Goal: Find specific page/section: Find specific page/section

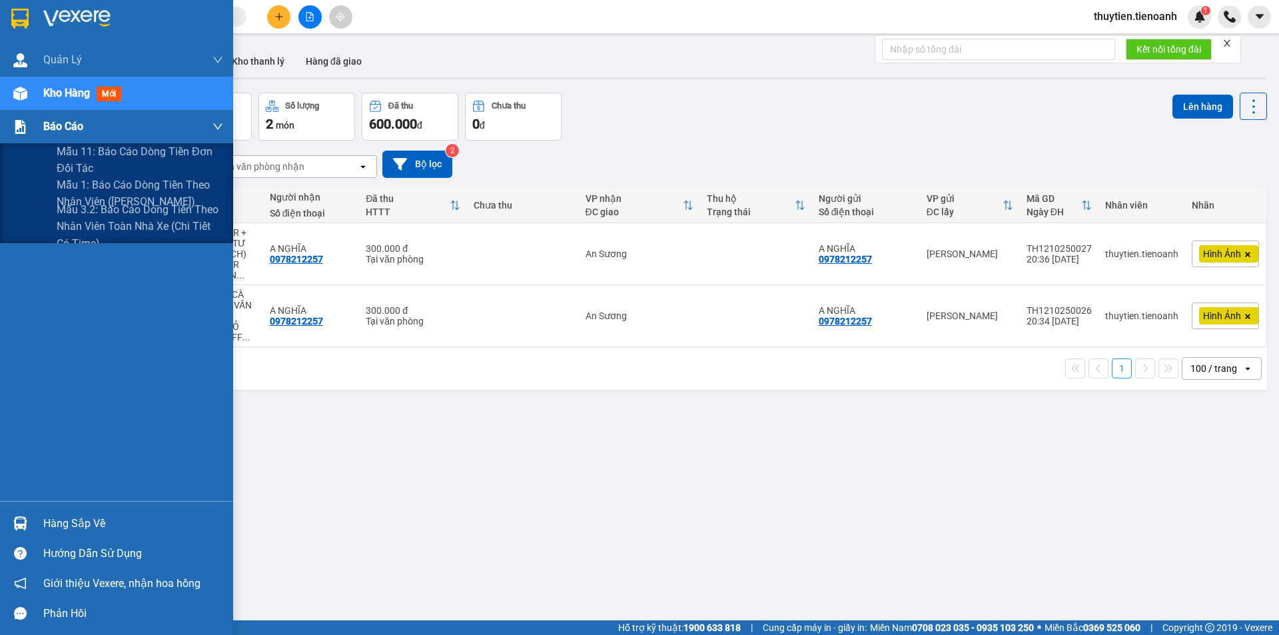
click at [52, 122] on span "Báo cáo" at bounding box center [63, 126] width 40 height 17
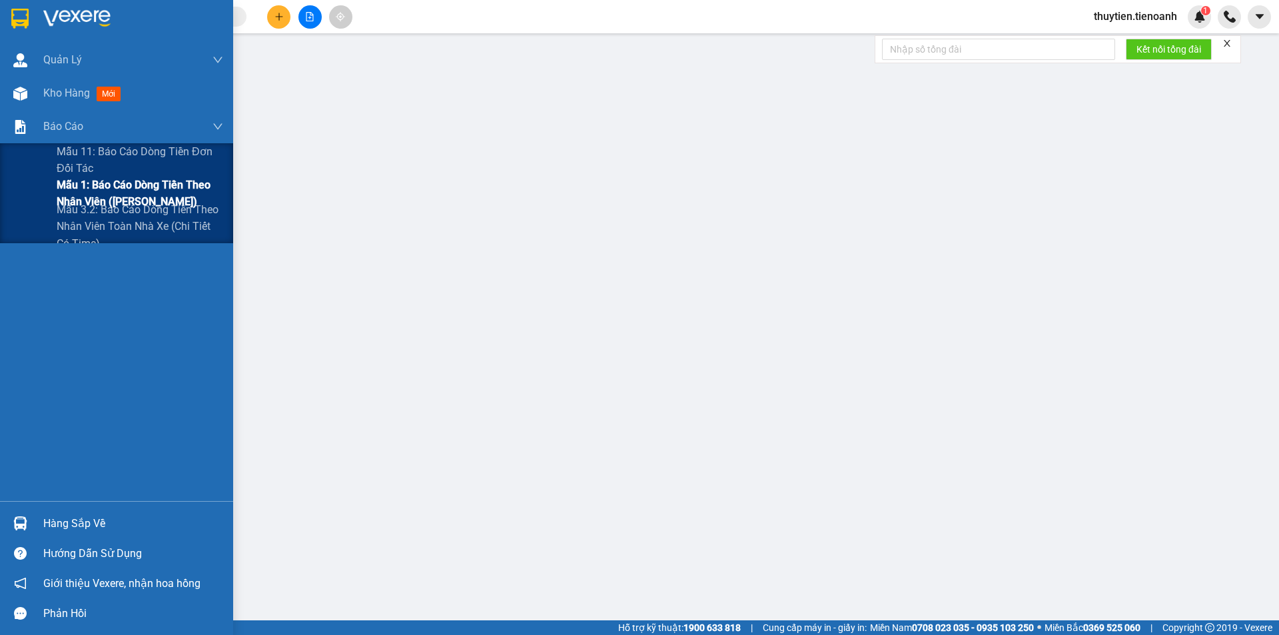
click at [111, 193] on span "Mẫu 1: Báo cáo dòng tiền theo nhân viên ([PERSON_NAME])" at bounding box center [140, 193] width 167 height 33
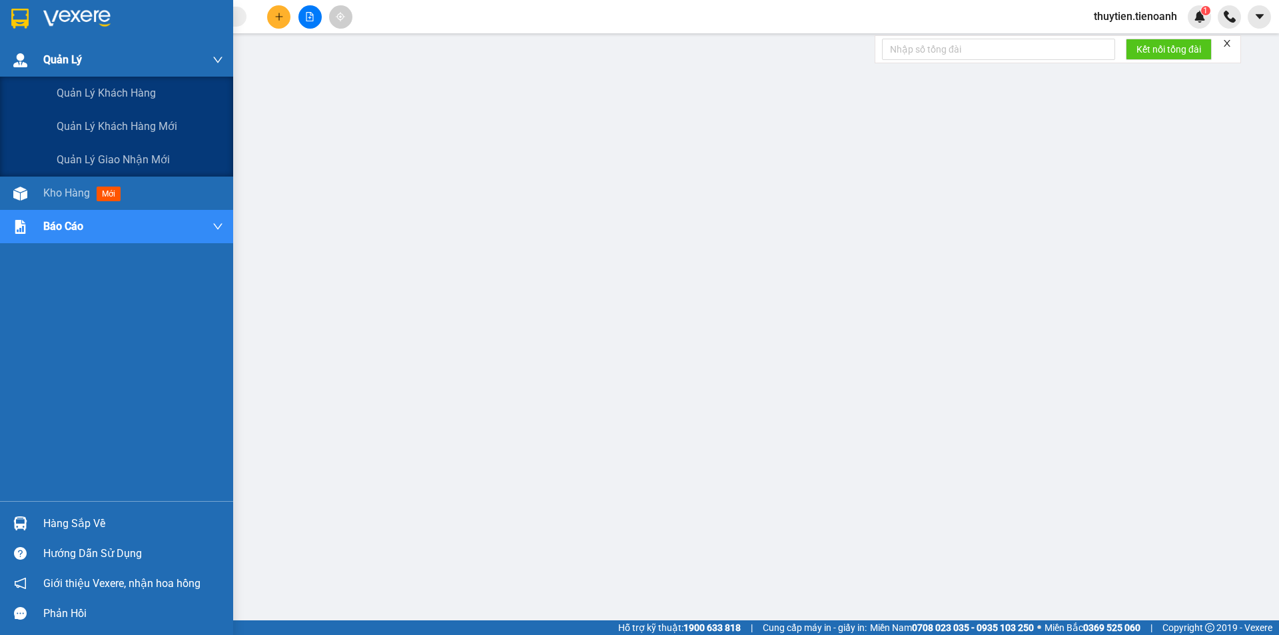
click at [29, 62] on div at bounding box center [20, 60] width 23 height 23
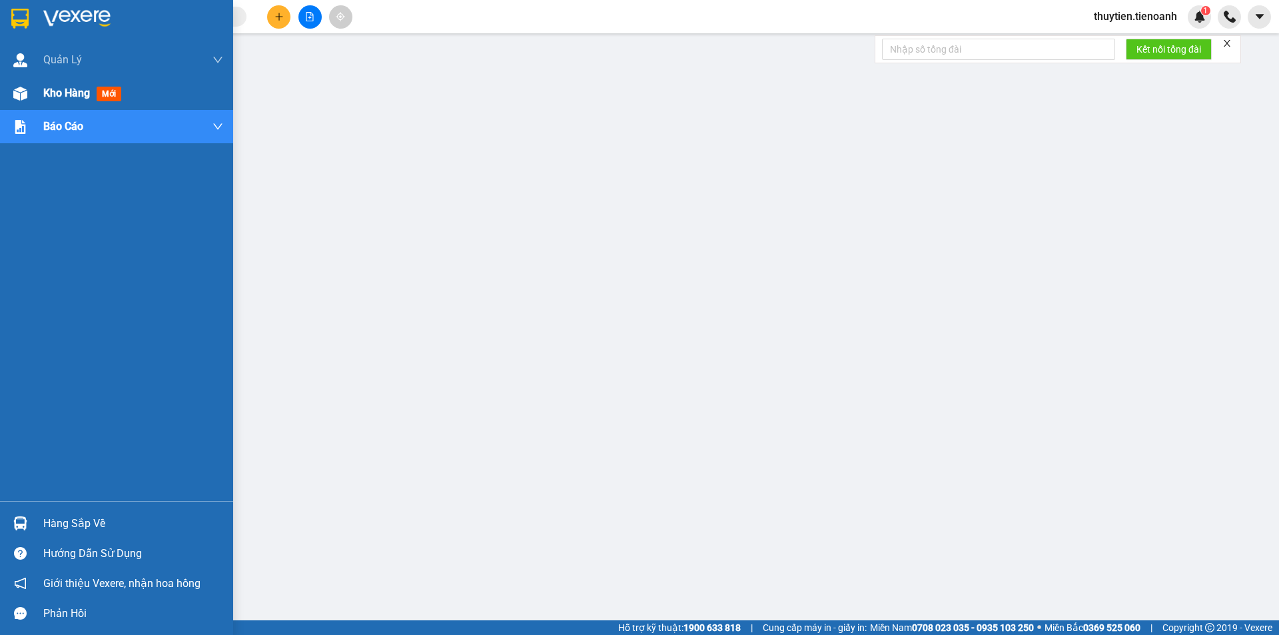
click at [70, 101] on div "Kho hàng mới" at bounding box center [84, 93] width 83 height 17
